Goal: Information Seeking & Learning: Learn about a topic

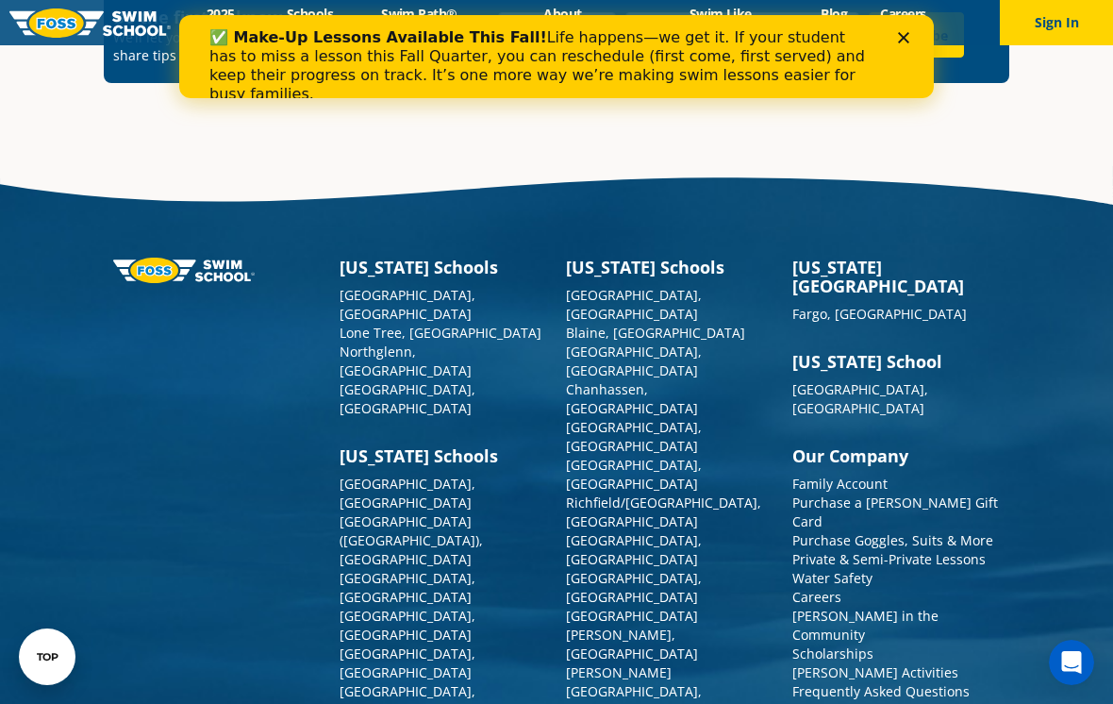
click at [920, 22] on div "✅ Make-Up Lessons Available This Fall! Life happens—we get it. If your student …" at bounding box center [556, 56] width 755 height 83
click at [919, 22] on div "✅ Make-Up Lessons Available This Fall! Life happens—we get it. If your student …" at bounding box center [556, 56] width 755 height 83
click at [920, 35] on div "✅ Make-Up Lessons Available This Fall! Life happens—we get it. If your student …" at bounding box center [556, 66] width 755 height 87
click at [919, 34] on div "✅ Make-Up Lessons Available This Fall! Life happens—we get it. If your student …" at bounding box center [556, 66] width 755 height 87
click at [916, 37] on div "Close" at bounding box center [907, 37] width 19 height 11
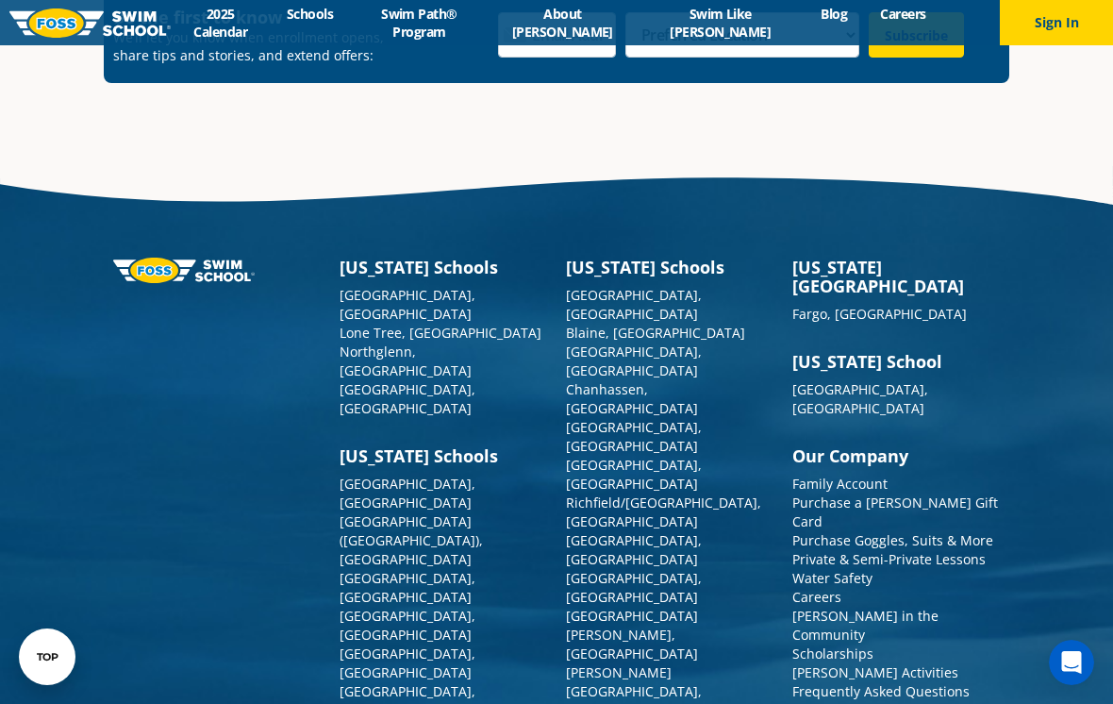
click at [898, 49] on div "Be the first to know We’ll let you know when enrollment opens, share tips and s…" at bounding box center [557, 35] width 906 height 96
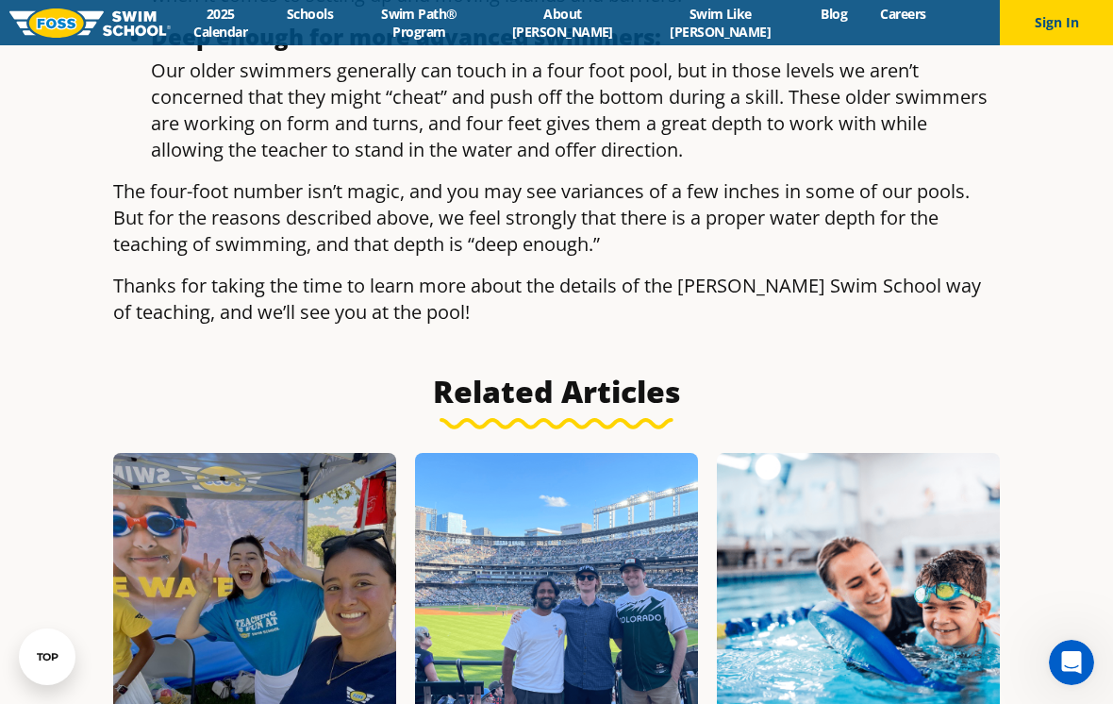
scroll to position [1960, 0]
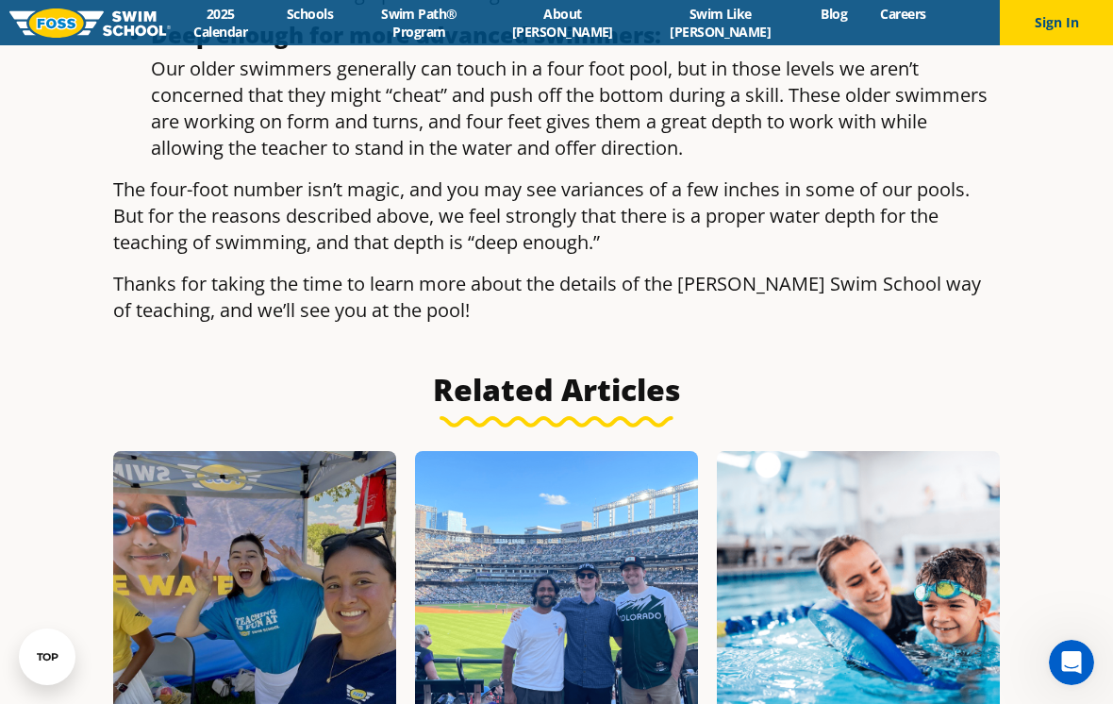
click at [855, 669] on div at bounding box center [858, 592] width 283 height 283
click at [840, 687] on div at bounding box center [858, 592] width 283 height 283
click at [836, 694] on div at bounding box center [858, 592] width 283 height 283
click at [878, 596] on div at bounding box center [858, 592] width 283 height 283
click at [938, 616] on div at bounding box center [858, 592] width 283 height 283
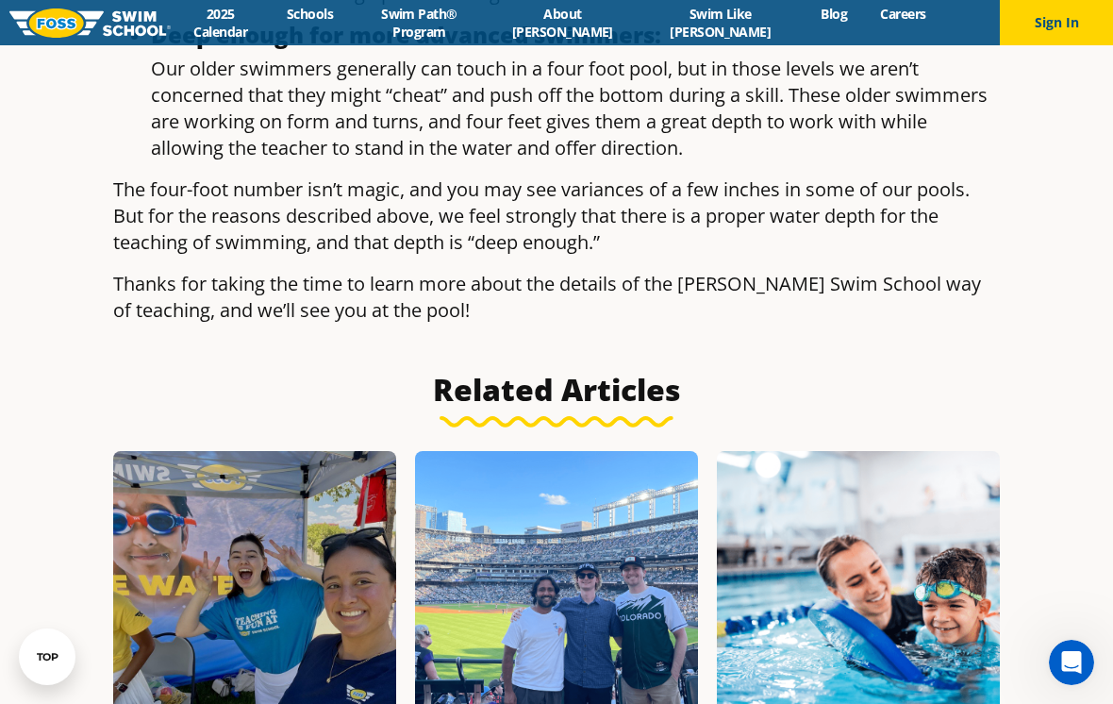
click at [1072, 685] on div at bounding box center [1071, 662] width 45 height 45
click at [1020, 28] on button "Sign In" at bounding box center [1056, 22] width 113 height 45
